Goal: Transaction & Acquisition: Purchase product/service

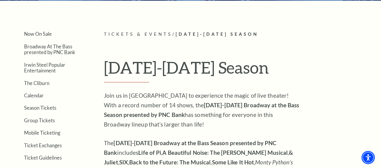
scroll to position [150, 0]
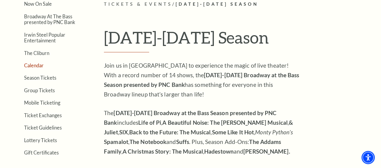
click at [35, 66] on link "Calendar" at bounding box center [34, 66] width 20 height 6
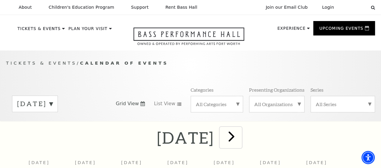
click at [240, 139] on span "next" at bounding box center [231, 136] width 17 height 17
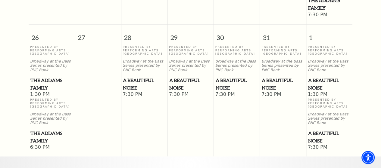
scroll to position [534, 0]
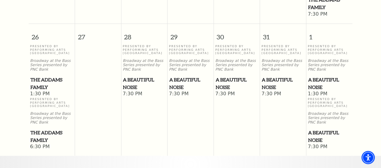
click at [224, 84] on span "A Beautiful Noise" at bounding box center [236, 83] width 42 height 15
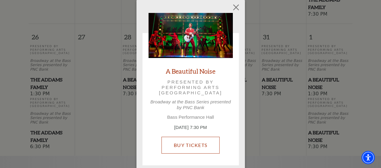
click at [193, 145] on link "Buy Tickets" at bounding box center [190, 145] width 58 height 17
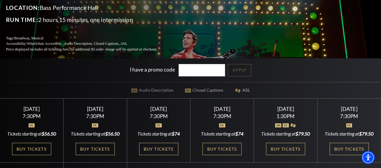
scroll to position [90, 0]
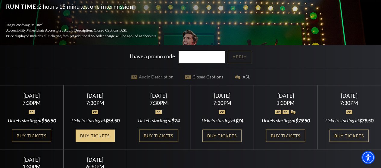
click at [94, 138] on link "Buy Tickets" at bounding box center [95, 136] width 39 height 12
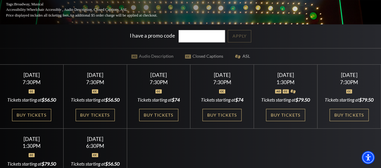
scroll to position [120, 0]
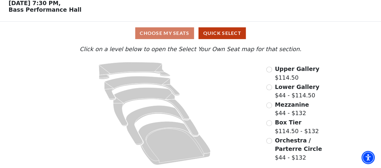
scroll to position [30, 0]
click at [268, 140] on input "Orchestra / Parterre Circle$44 - $132\a" at bounding box center [269, 141] width 6 height 6
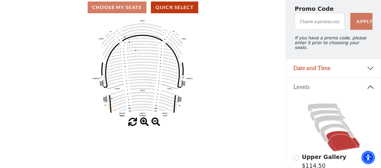
scroll to position [90, 0]
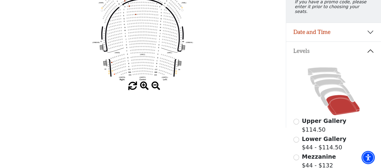
click at [143, 85] on span at bounding box center [144, 86] width 9 height 9
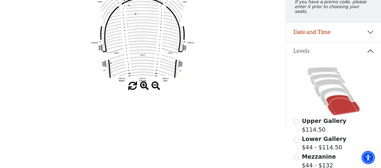
click at [143, 85] on span at bounding box center [144, 86] width 9 height 9
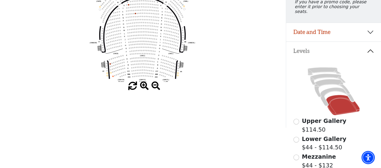
click at [143, 85] on span at bounding box center [144, 86] width 9 height 9
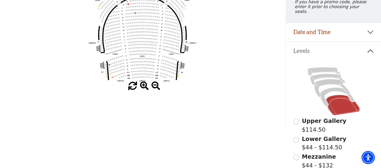
click at [143, 85] on span at bounding box center [144, 86] width 9 height 9
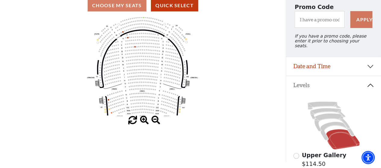
scroll to position [64, 0]
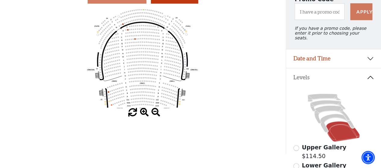
click at [141, 56] on circle at bounding box center [142, 55] width 2 height 2
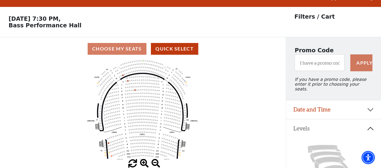
scroll to position [0, 0]
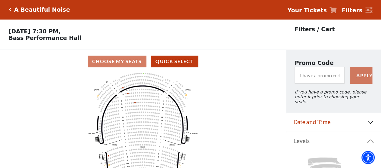
click at [10, 8] on icon "Click here to go back to filters" at bounding box center [10, 10] width 3 height 4
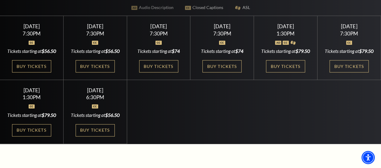
scroll to position [150, 0]
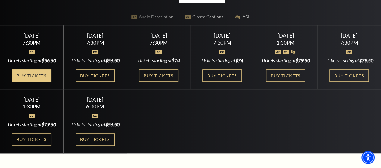
click at [34, 76] on link "Buy Tickets" at bounding box center [31, 75] width 39 height 12
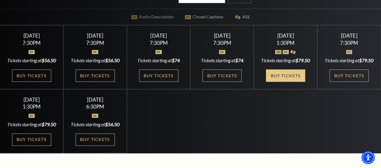
click at [285, 82] on link "Buy Tickets" at bounding box center [285, 75] width 39 height 12
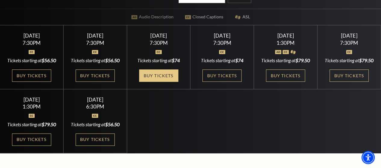
click at [152, 69] on link "Buy Tickets" at bounding box center [158, 75] width 39 height 12
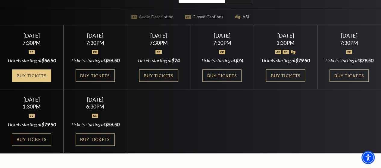
click at [32, 76] on link "Buy Tickets" at bounding box center [31, 75] width 39 height 12
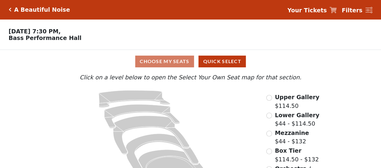
scroll to position [30, 0]
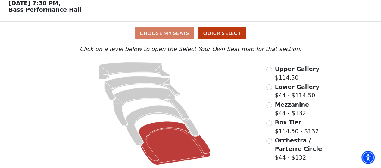
click at [173, 139] on icon at bounding box center [174, 144] width 72 height 44
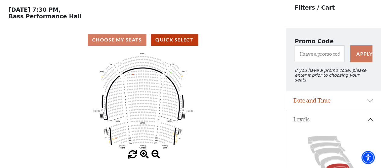
scroll to position [28, 0]
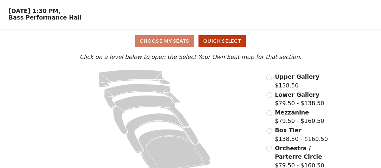
scroll to position [30, 0]
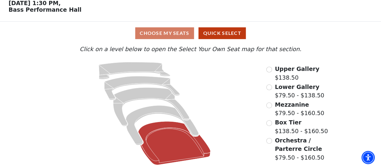
click at [172, 142] on icon at bounding box center [174, 144] width 72 height 44
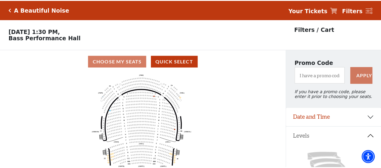
scroll to position [28, 0]
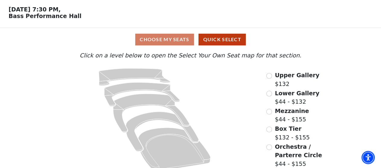
scroll to position [30, 0]
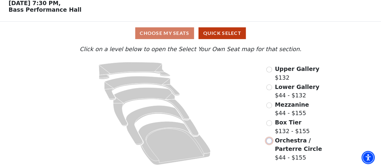
click at [268, 140] on input "Orchestra / Parterre Circle$44 - $155\a" at bounding box center [269, 141] width 6 height 6
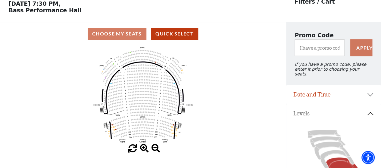
scroll to position [58, 0]
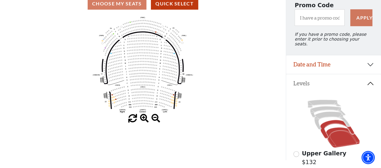
click at [330, 120] on icon at bounding box center [337, 129] width 34 height 18
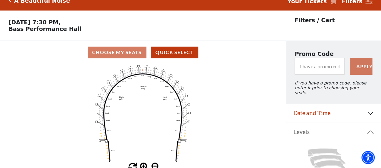
scroll to position [0, 0]
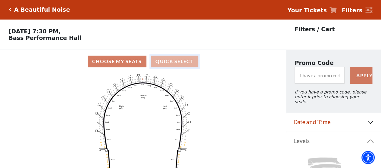
click at [179, 63] on button "Quick Select" at bounding box center [174, 62] width 47 height 12
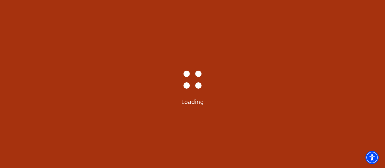
select select "6222"
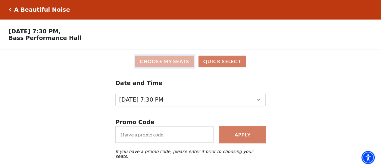
click at [158, 62] on button "Choose My Seats" at bounding box center [164, 62] width 59 height 12
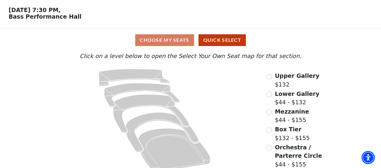
scroll to position [30, 0]
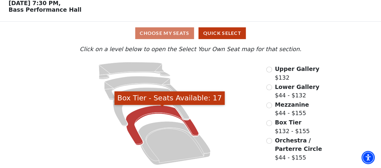
click at [152, 110] on icon "Box Tier - Seats Available: 17" at bounding box center [162, 126] width 73 height 40
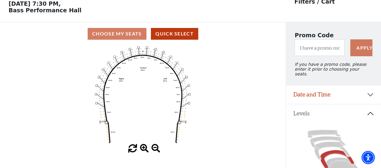
scroll to position [28, 0]
click at [132, 33] on div "Choose My Seats Quick Select" at bounding box center [143, 34] width 286 height 12
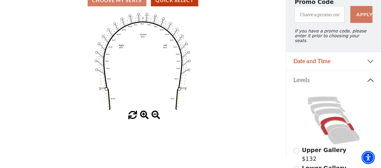
scroll to position [88, 0]
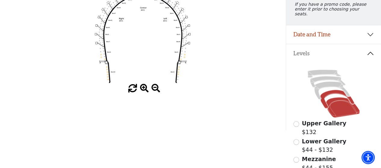
click at [339, 104] on icon at bounding box center [343, 107] width 34 height 20
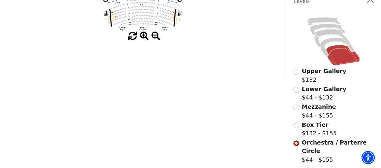
scroll to position [120, 0]
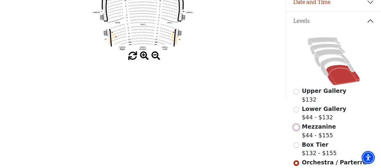
click at [297, 125] on input "Mezzanine$44 - $155\a" at bounding box center [296, 128] width 6 height 6
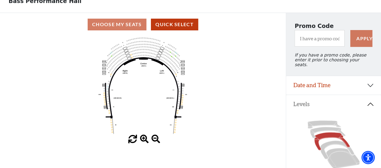
scroll to position [28, 0]
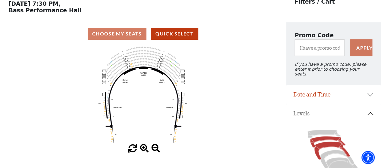
click at [324, 137] on icon at bounding box center [327, 142] width 35 height 11
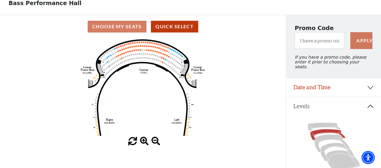
scroll to position [0, 0]
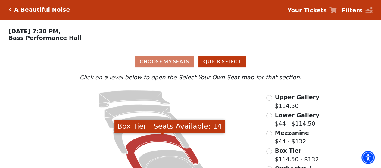
click at [148, 140] on icon "Box Tier - Seats Available: 14" at bounding box center [162, 154] width 73 height 40
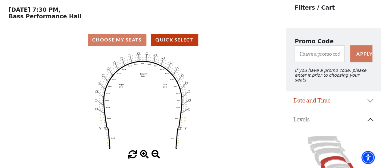
scroll to position [28, 0]
